Goal: Task Accomplishment & Management: Use online tool/utility

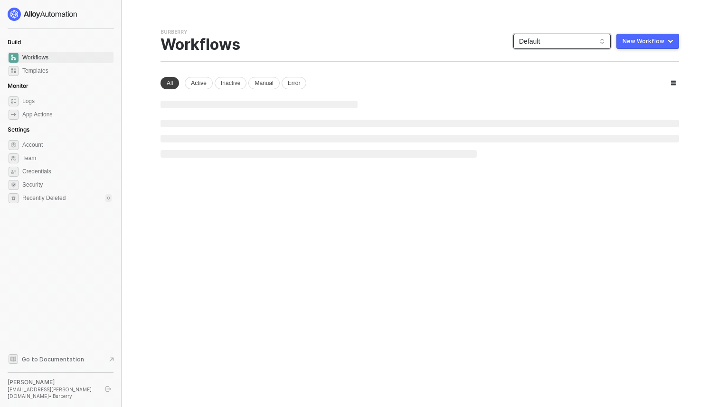
click at [571, 44] on span "Default" at bounding box center [562, 41] width 86 height 14
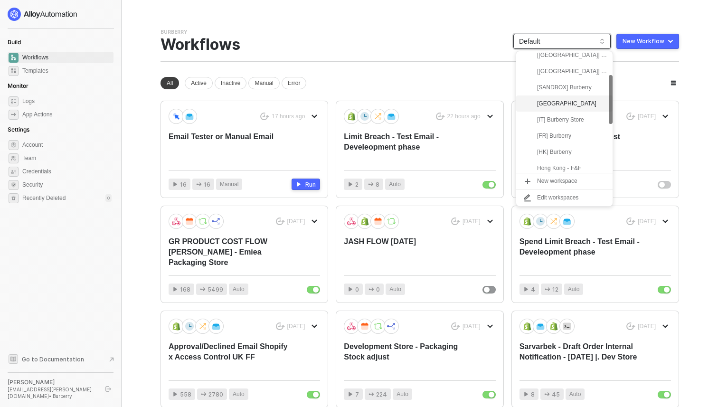
scroll to position [59, 0]
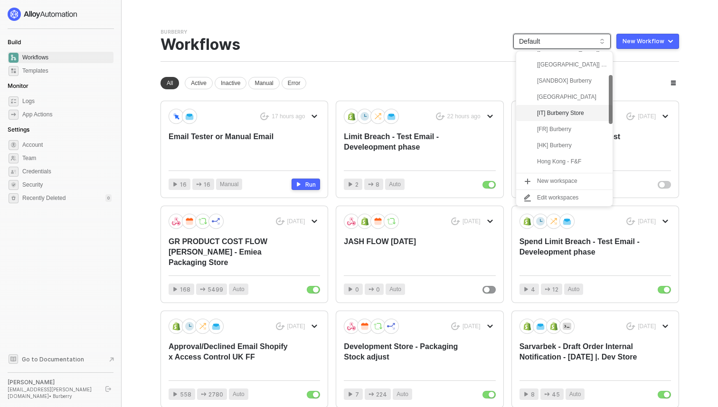
click at [550, 119] on div "[IT] Burberry Store" at bounding box center [564, 113] width 96 height 16
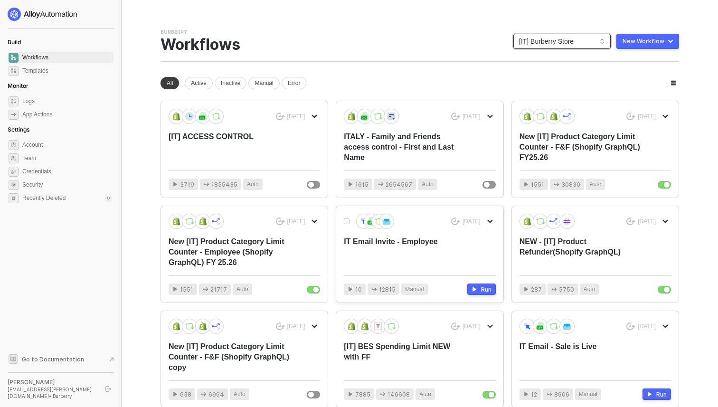
click at [432, 251] on div "IT Email Invite - Employee" at bounding box center [404, 252] width 121 height 31
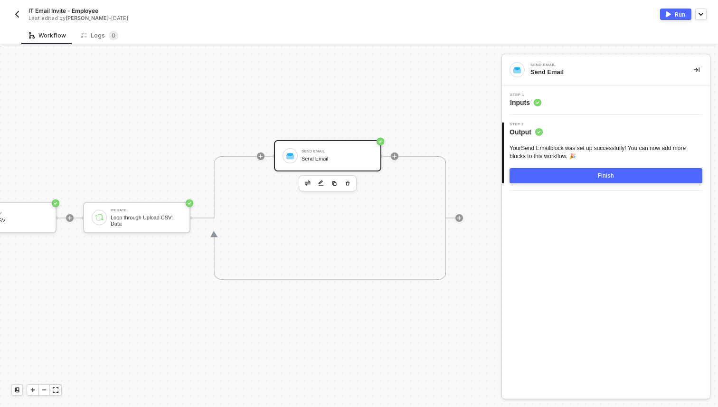
scroll to position [18, 217]
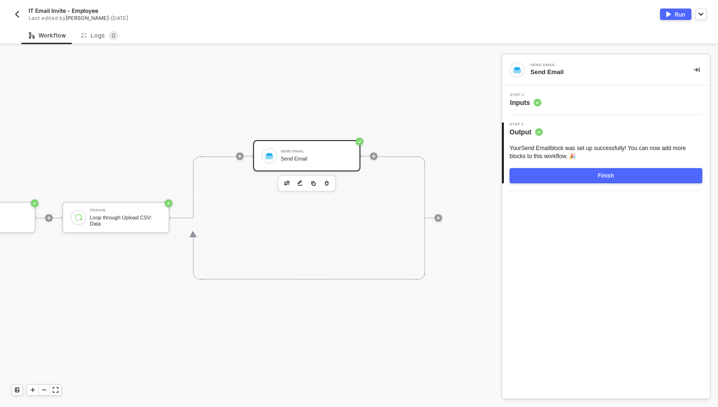
click at [544, 95] on div "Step 1 Inputs" at bounding box center [608, 100] width 206 height 14
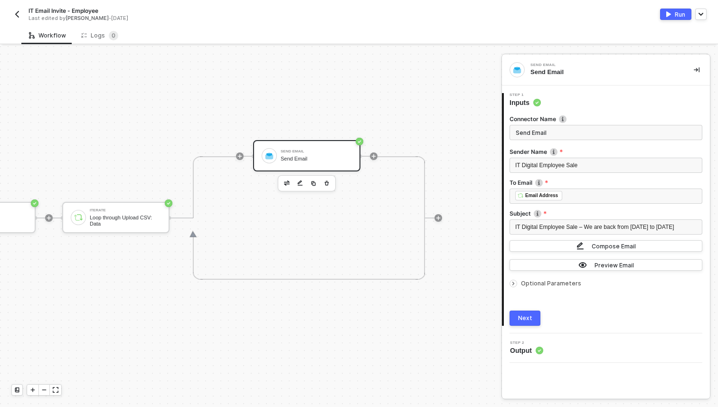
click at [14, 14] on img "button" at bounding box center [17, 14] width 8 height 8
